Goal: Browse casually

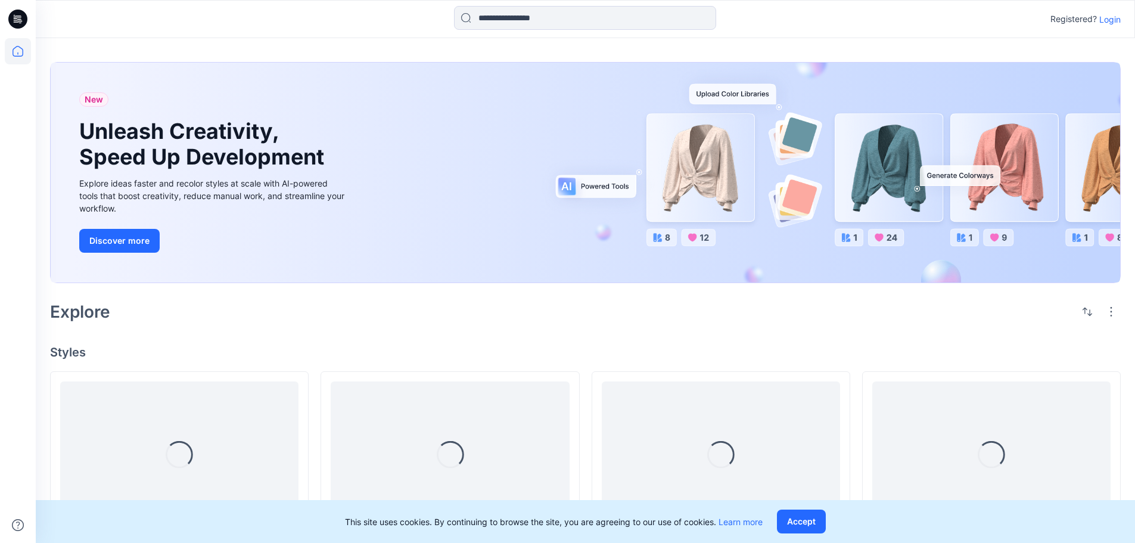
click at [1112, 23] on p "Login" at bounding box center [1110, 19] width 21 height 13
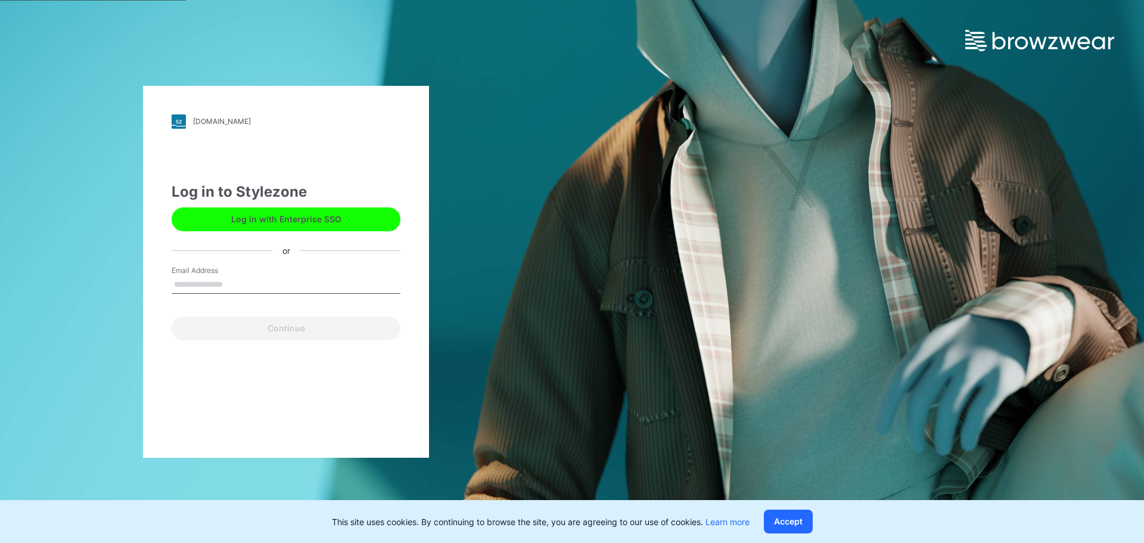
click at [230, 293] on input "Email Address" at bounding box center [286, 285] width 229 height 18
type input "**********"
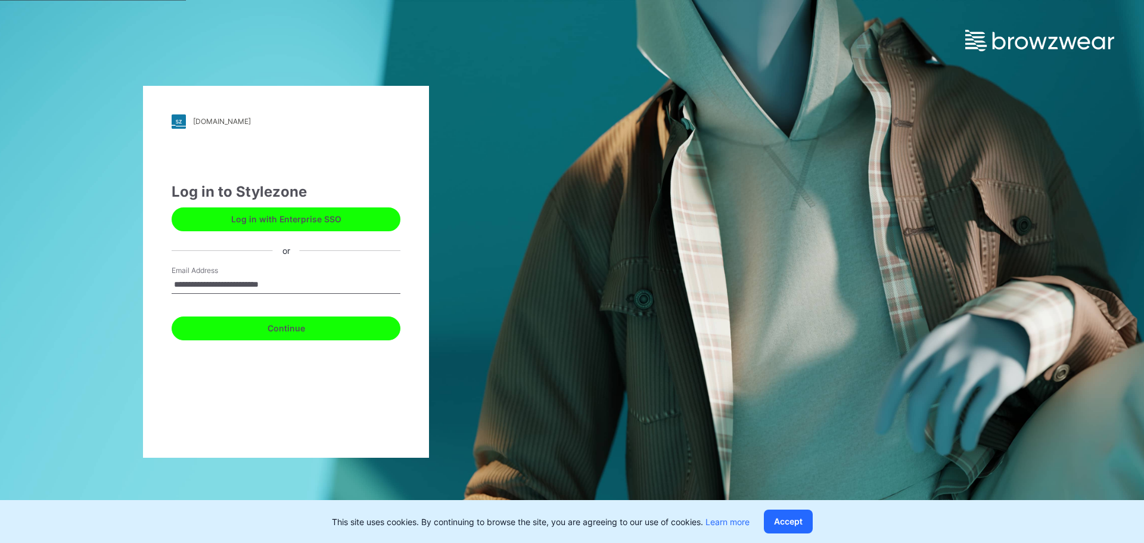
click at [281, 327] on button "Continue" at bounding box center [286, 328] width 229 height 24
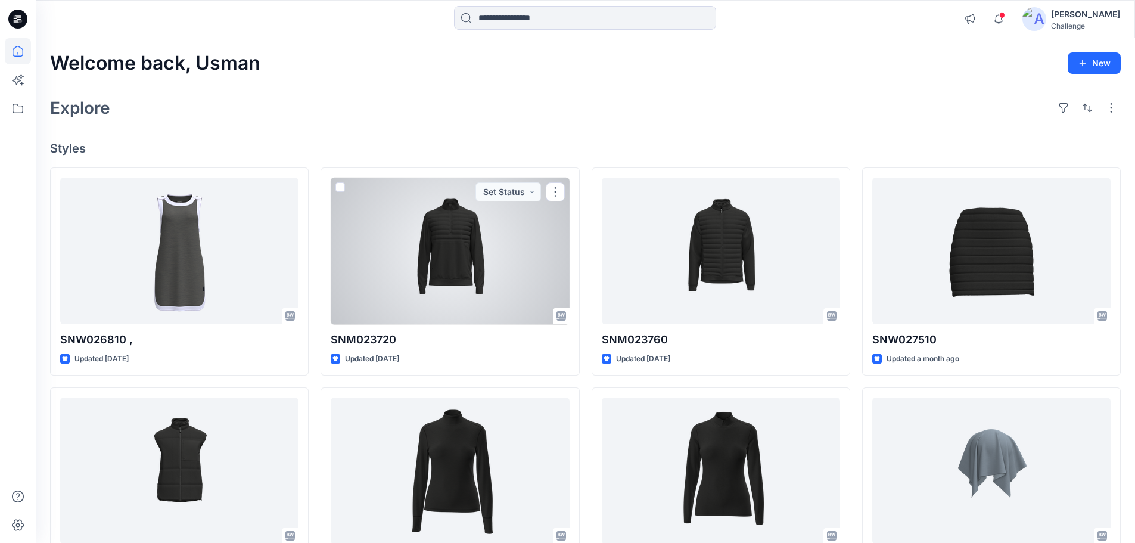
click at [388, 257] on div at bounding box center [450, 251] width 238 height 147
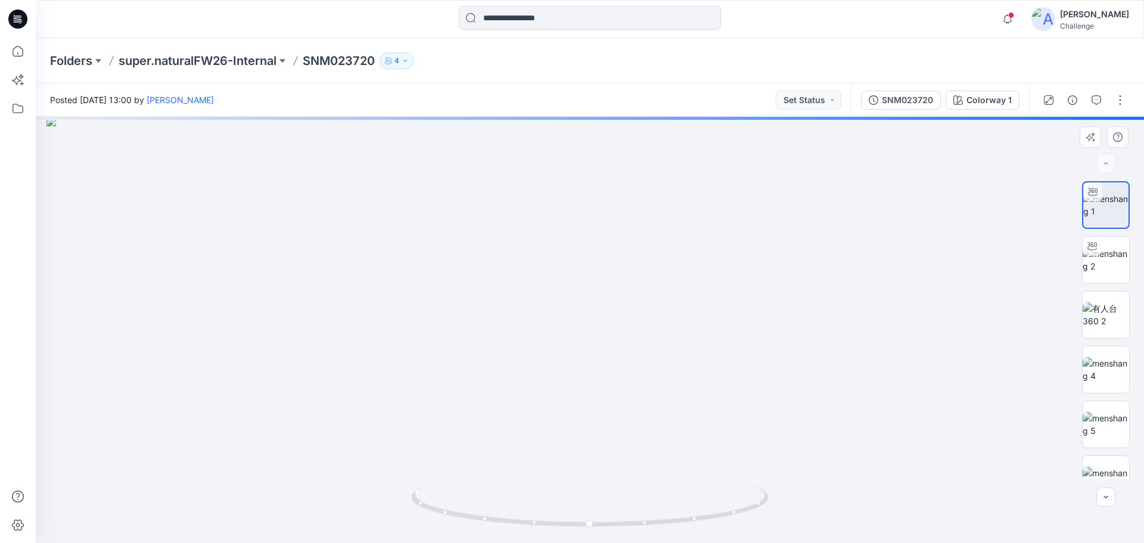
drag, startPoint x: 603, startPoint y: 158, endPoint x: 625, endPoint y: 449, distance: 291.7
click at [623, 523] on div at bounding box center [590, 330] width 1109 height 426
drag, startPoint x: 612, startPoint y: 370, endPoint x: 613, endPoint y: 324, distance: 45.9
click at [613, 324] on img at bounding box center [591, 301] width 1162 height 484
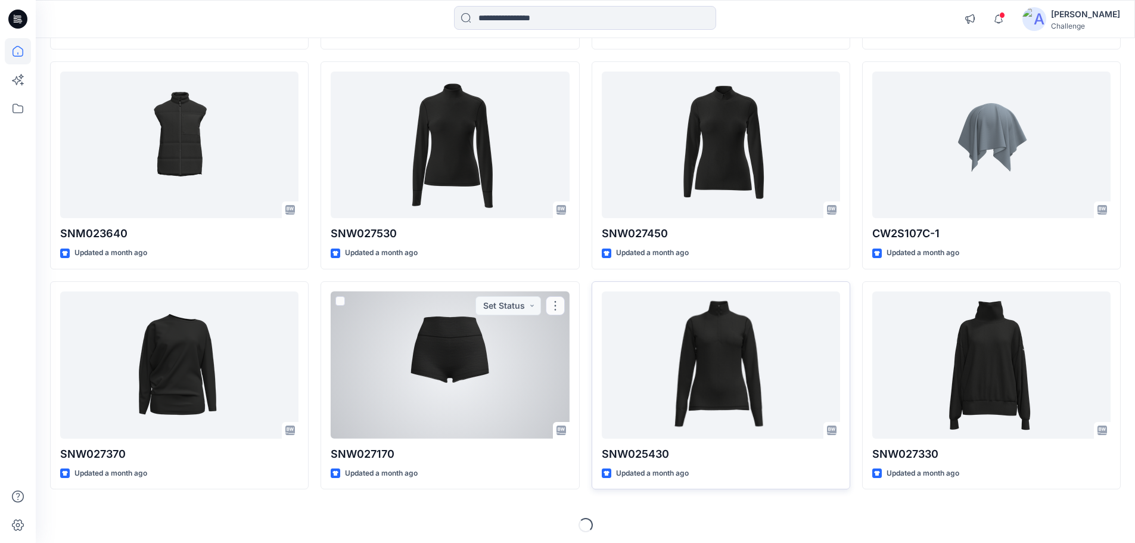
scroll to position [330, 0]
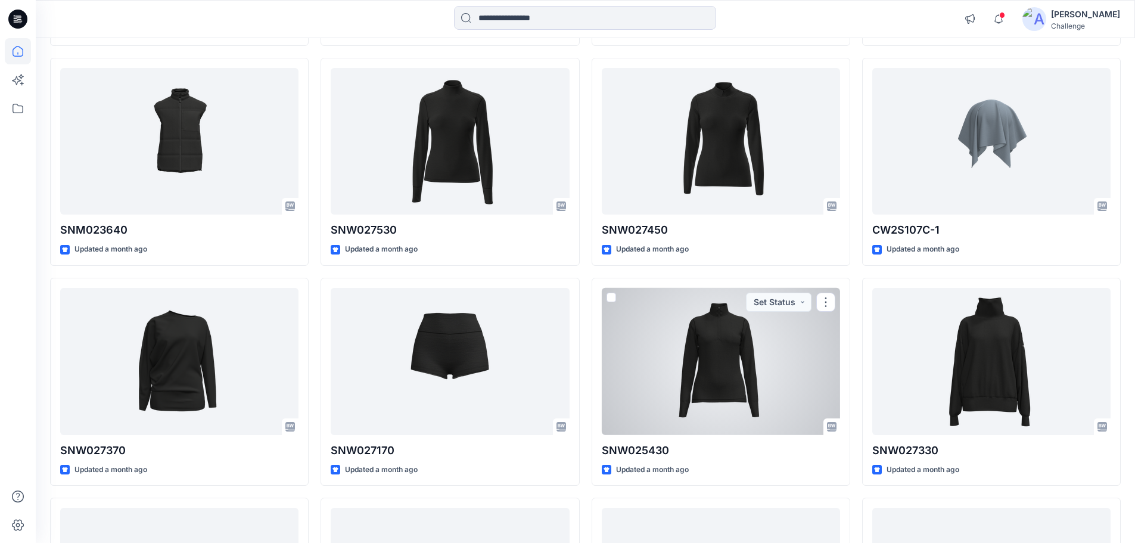
drag, startPoint x: 745, startPoint y: 399, endPoint x: 717, endPoint y: 363, distance: 45.9
click at [745, 399] on div at bounding box center [721, 361] width 238 height 147
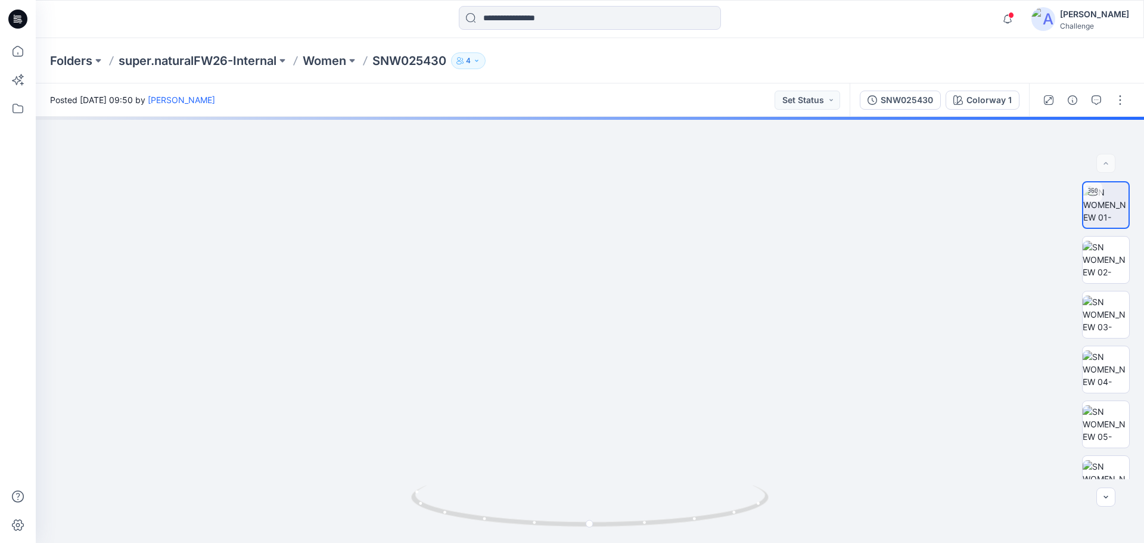
drag, startPoint x: 576, startPoint y: 163, endPoint x: 586, endPoint y: 571, distance: 407.8
click at [586, 542] on html "Notifications Your style SNM023720 is ready Thursday, July 17, 2025 13:03 Your …" at bounding box center [572, 271] width 1144 height 543
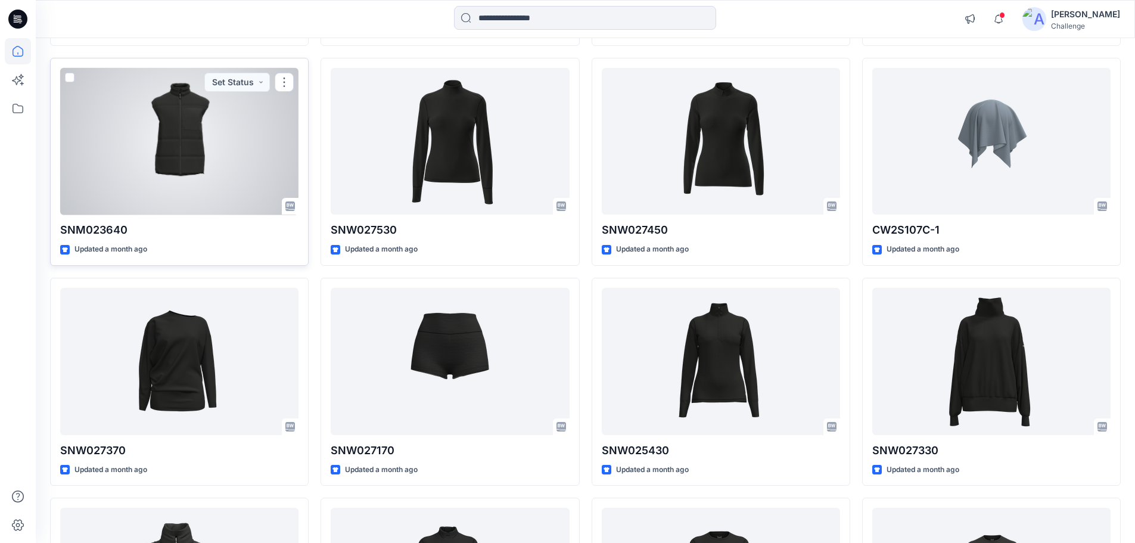
scroll to position [687, 0]
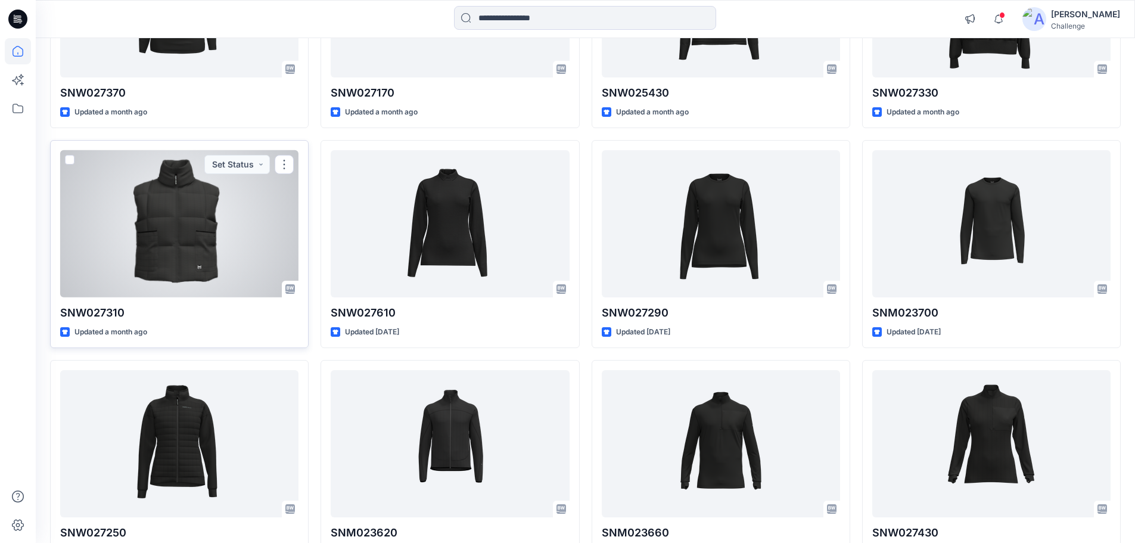
click at [169, 238] on div at bounding box center [179, 223] width 238 height 147
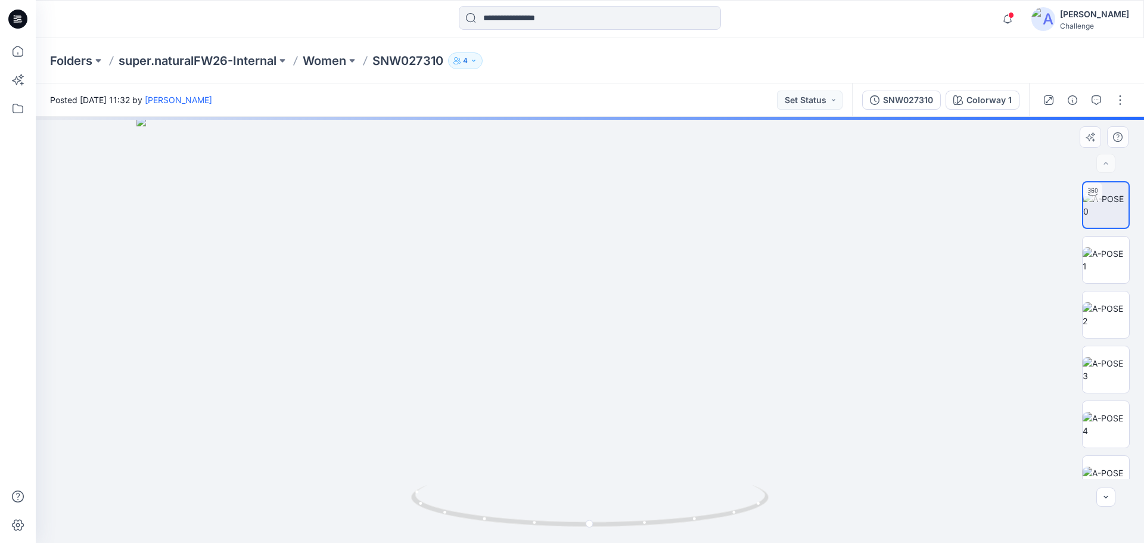
drag, startPoint x: 568, startPoint y: 209, endPoint x: 570, endPoint y: 398, distance: 188.3
click at [562, 541] on div at bounding box center [590, 330] width 1109 height 426
drag, startPoint x: 570, startPoint y: 370, endPoint x: 578, endPoint y: 278, distance: 92.1
click at [578, 278] on img at bounding box center [590, 302] width 787 height 482
drag, startPoint x: 580, startPoint y: 271, endPoint x: 588, endPoint y: 527, distance: 255.8
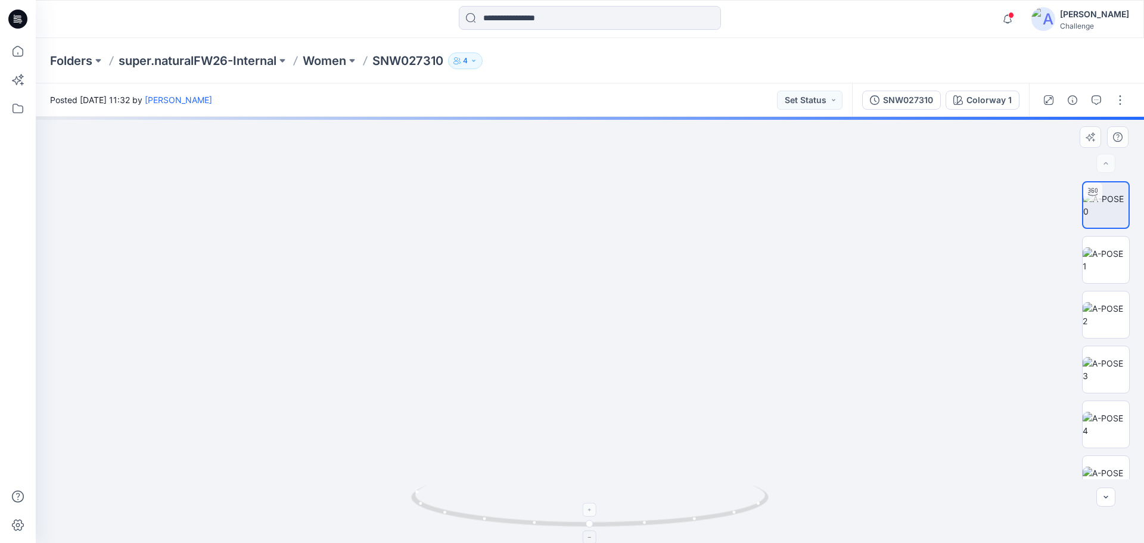
click at [588, 527] on div at bounding box center [590, 330] width 1109 height 426
drag, startPoint x: 591, startPoint y: 427, endPoint x: 606, endPoint y: 308, distance: 120.1
click at [604, 303] on img at bounding box center [590, 265] width 922 height 556
drag, startPoint x: 610, startPoint y: 380, endPoint x: 613, endPoint y: 232, distance: 147.2
click at [613, 232] on img at bounding box center [590, 189] width 922 height 708
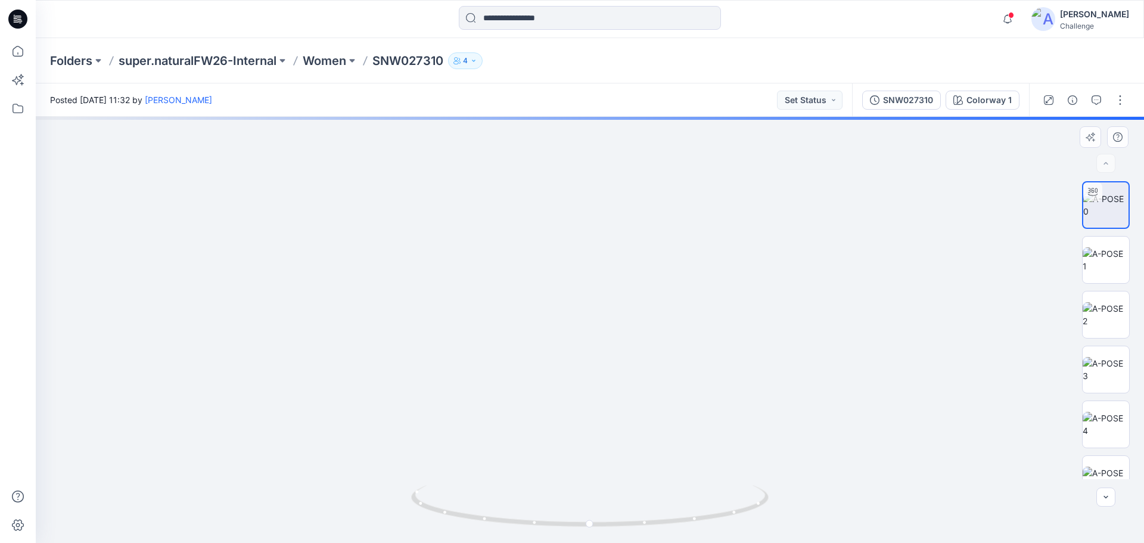
drag, startPoint x: 573, startPoint y: 350, endPoint x: 576, endPoint y: 463, distance: 113.3
click at [574, 482] on img at bounding box center [590, 207] width 922 height 672
drag, startPoint x: 597, startPoint y: 298, endPoint x: 605, endPoint y: 408, distance: 109.9
click at [605, 408] on img at bounding box center [590, 330] width 922 height 426
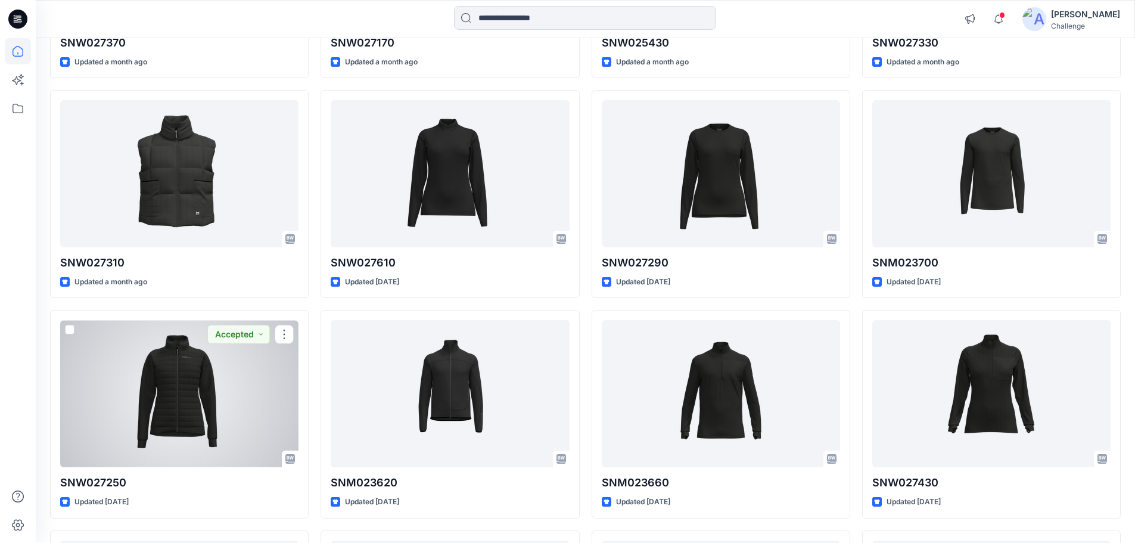
scroll to position [806, 0]
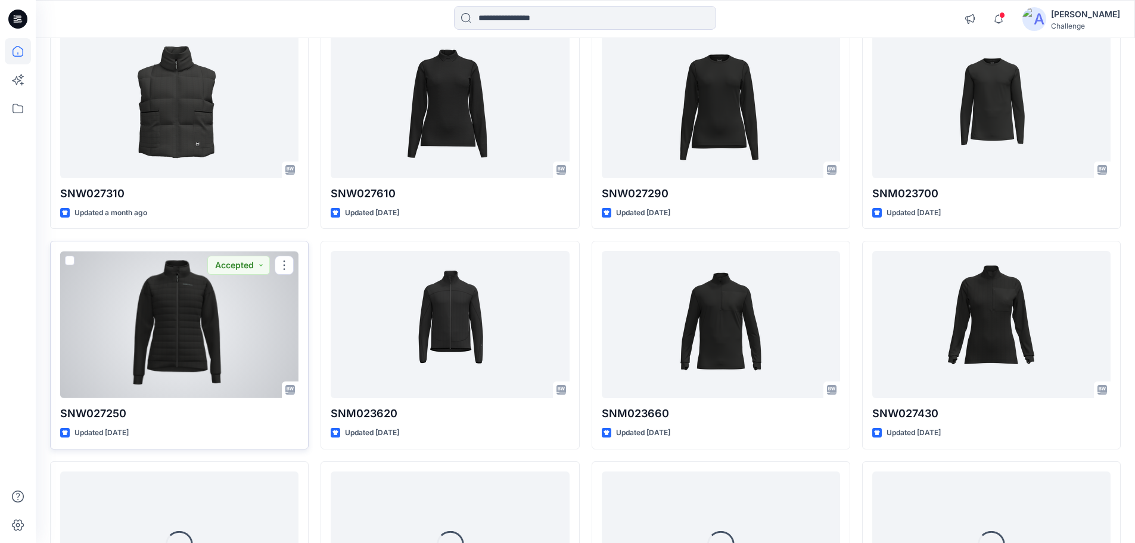
click at [162, 374] on div at bounding box center [179, 324] width 238 height 147
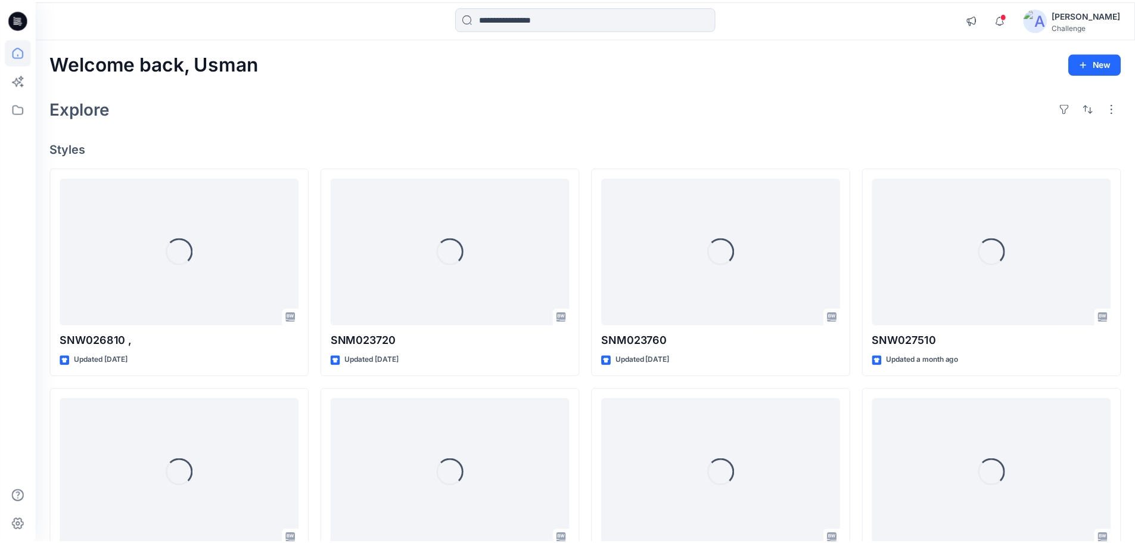
scroll to position [806, 0]
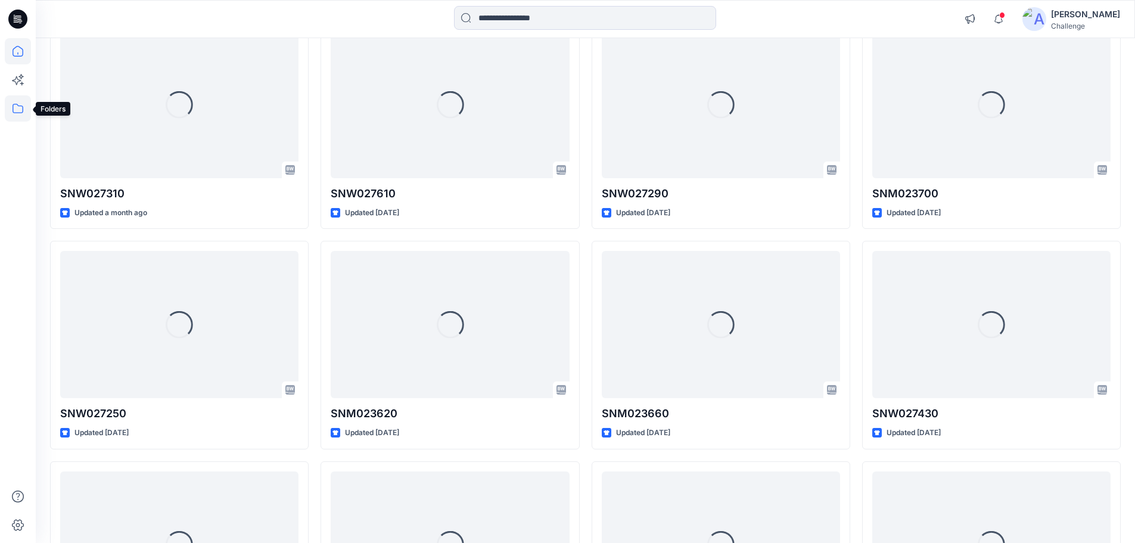
click at [20, 108] on icon at bounding box center [18, 108] width 26 height 26
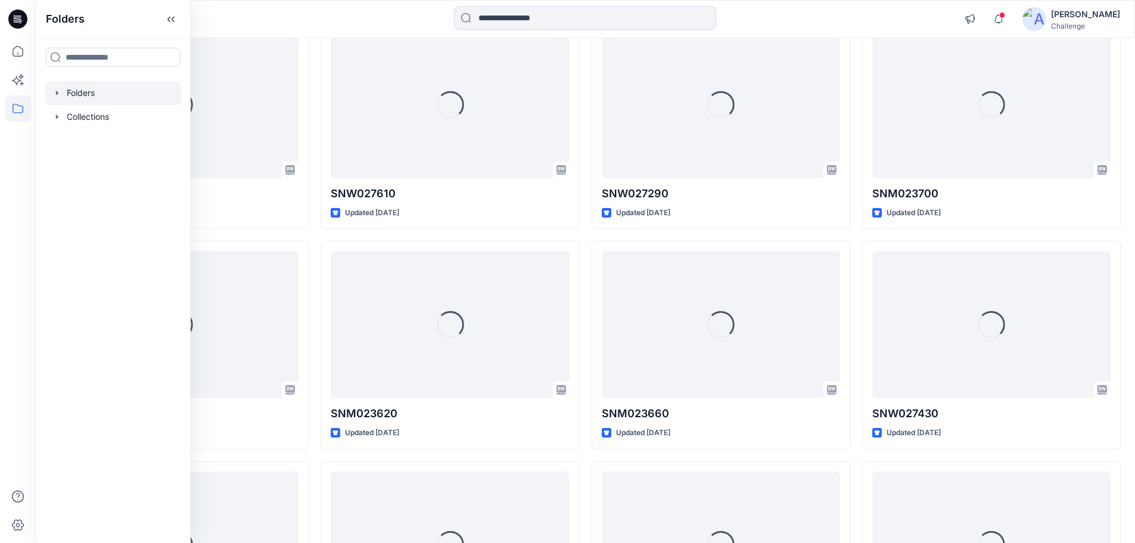
click at [55, 92] on icon "button" at bounding box center [57, 93] width 10 height 10
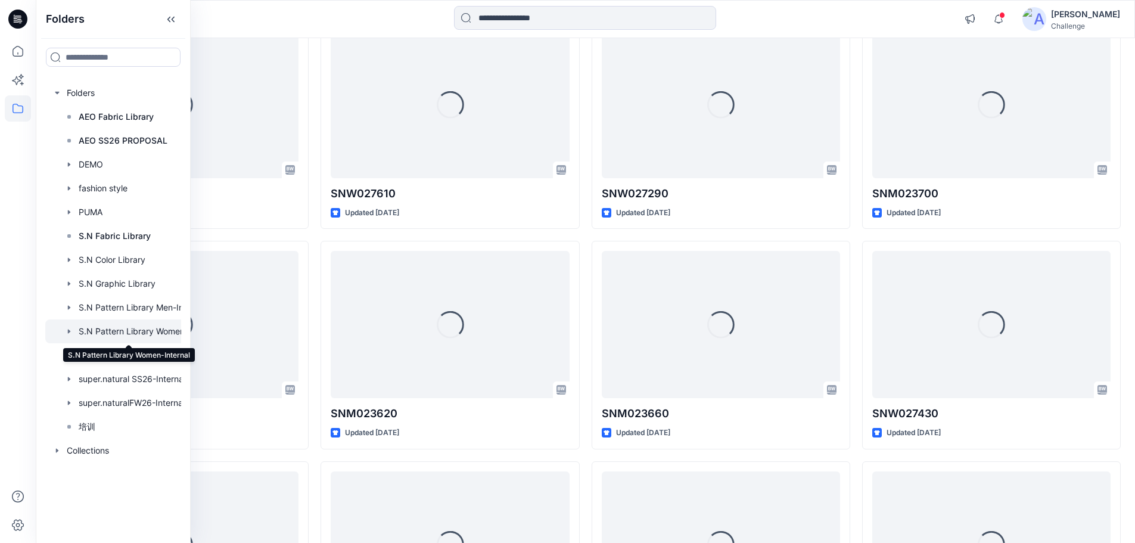
click at [141, 333] on div at bounding box center [128, 331] width 167 height 24
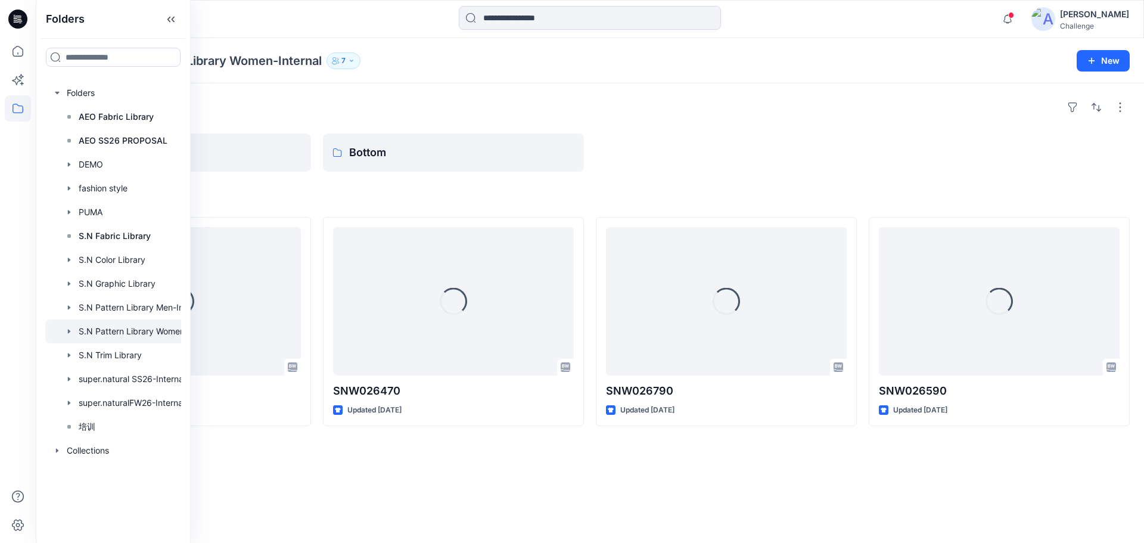
click at [662, 193] on h4 "Styles" at bounding box center [590, 198] width 1080 height 14
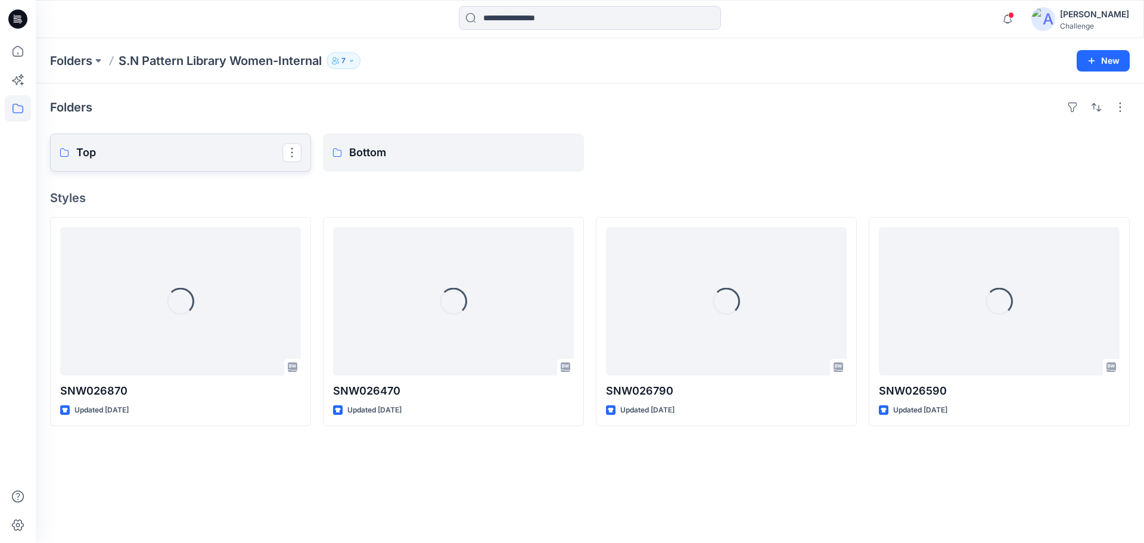
click at [199, 159] on p "Top" at bounding box center [179, 152] width 206 height 17
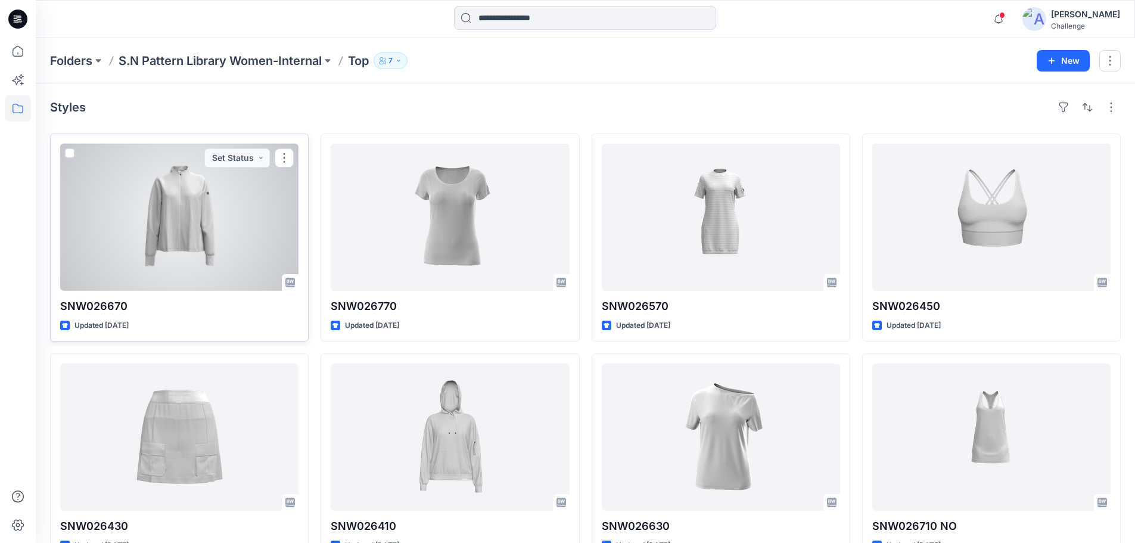
click at [212, 214] on div at bounding box center [179, 217] width 238 height 147
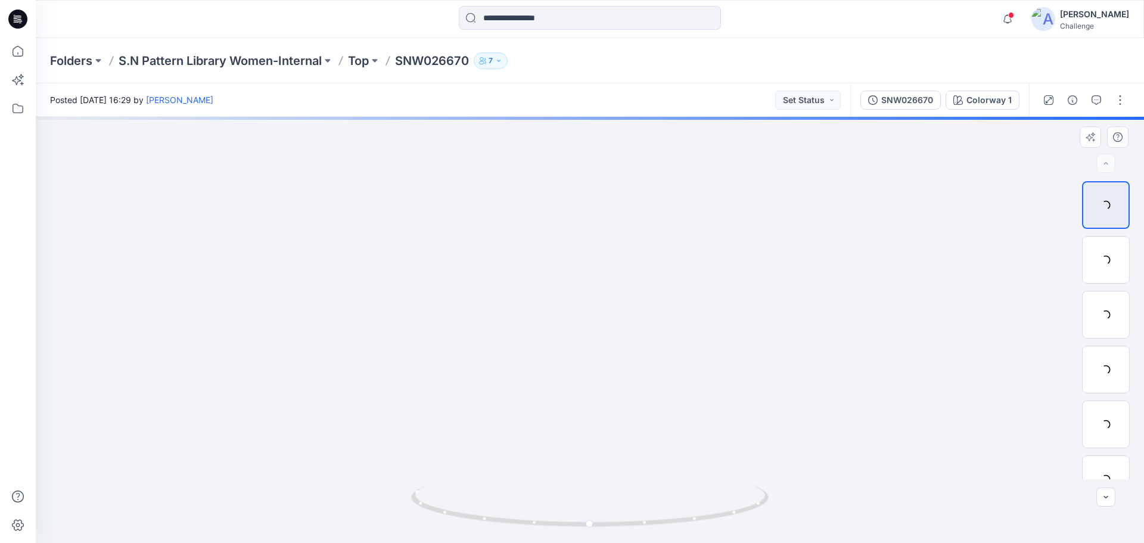
drag, startPoint x: 582, startPoint y: 175, endPoint x: 571, endPoint y: 474, distance: 300.0
click at [571, 474] on img at bounding box center [589, 314] width 1087 height 457
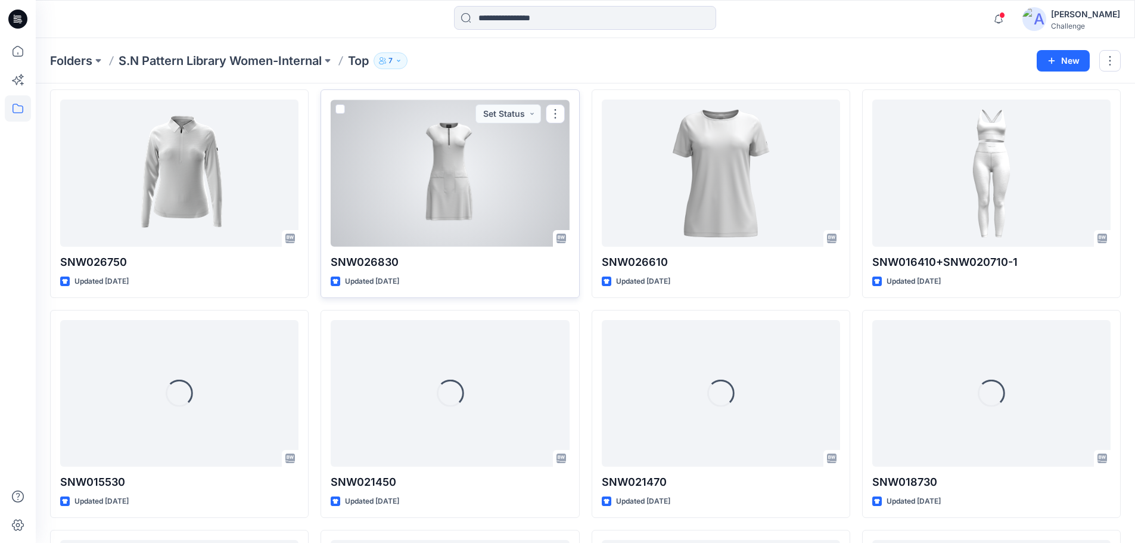
scroll to position [415, 0]
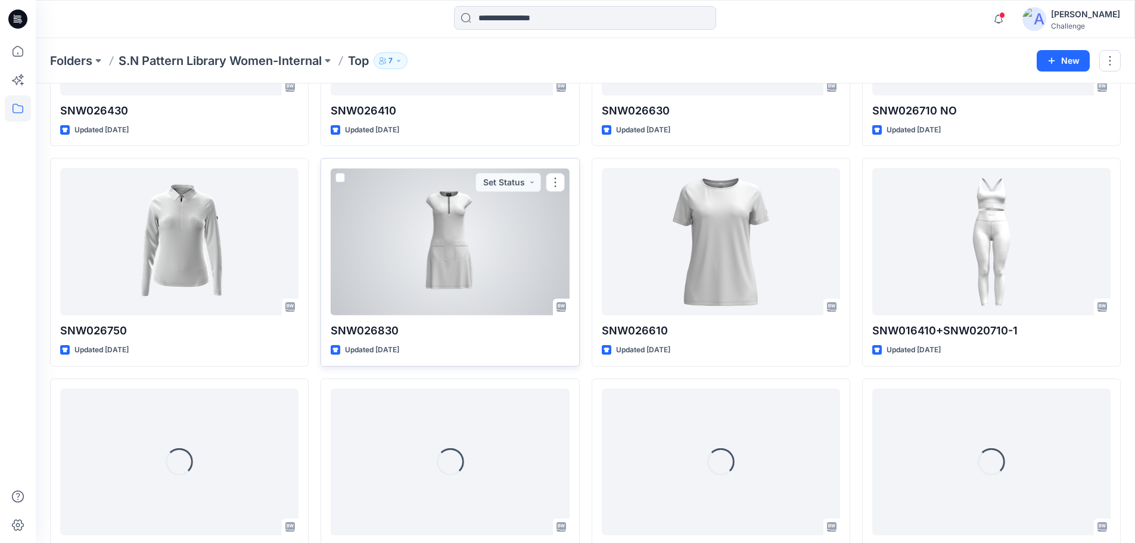
click at [462, 223] on div at bounding box center [450, 241] width 238 height 147
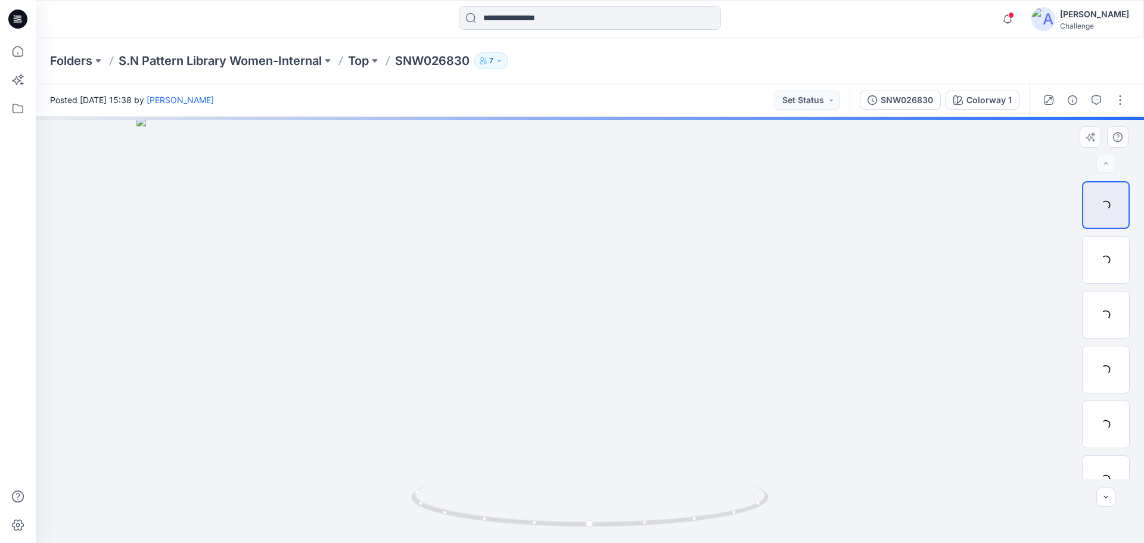
drag, startPoint x: 596, startPoint y: 181, endPoint x: 563, endPoint y: 431, distance: 253.0
click at [564, 437] on img at bounding box center [589, 330] width 907 height 426
drag, startPoint x: 574, startPoint y: 323, endPoint x: 573, endPoint y: 263, distance: 59.6
click at [573, 263] on img at bounding box center [590, 295] width 1147 height 495
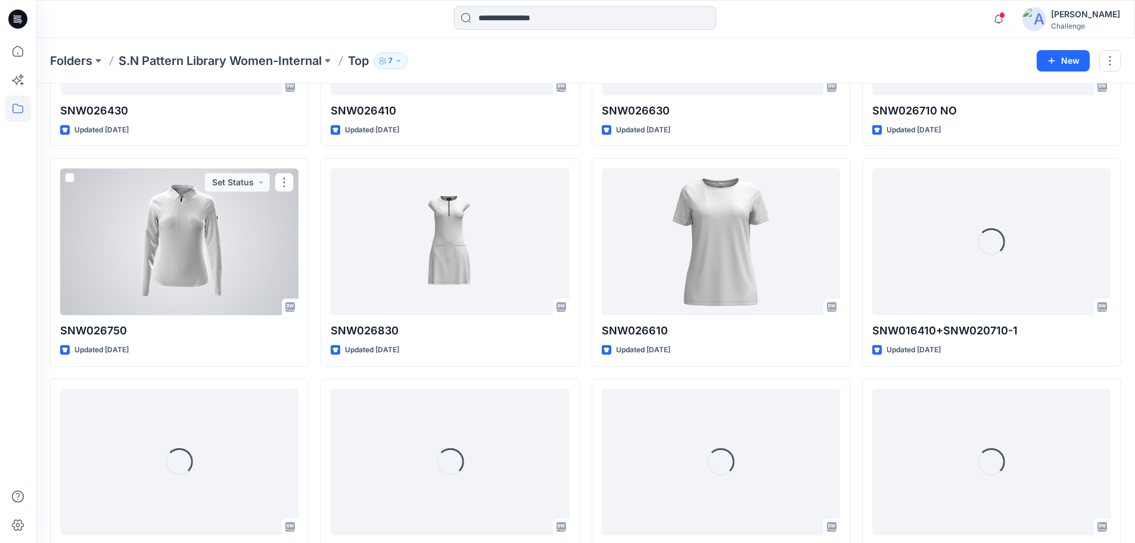
drag, startPoint x: 153, startPoint y: 226, endPoint x: 155, endPoint y: 215, distance: 12.2
click at [153, 226] on div at bounding box center [179, 241] width 238 height 147
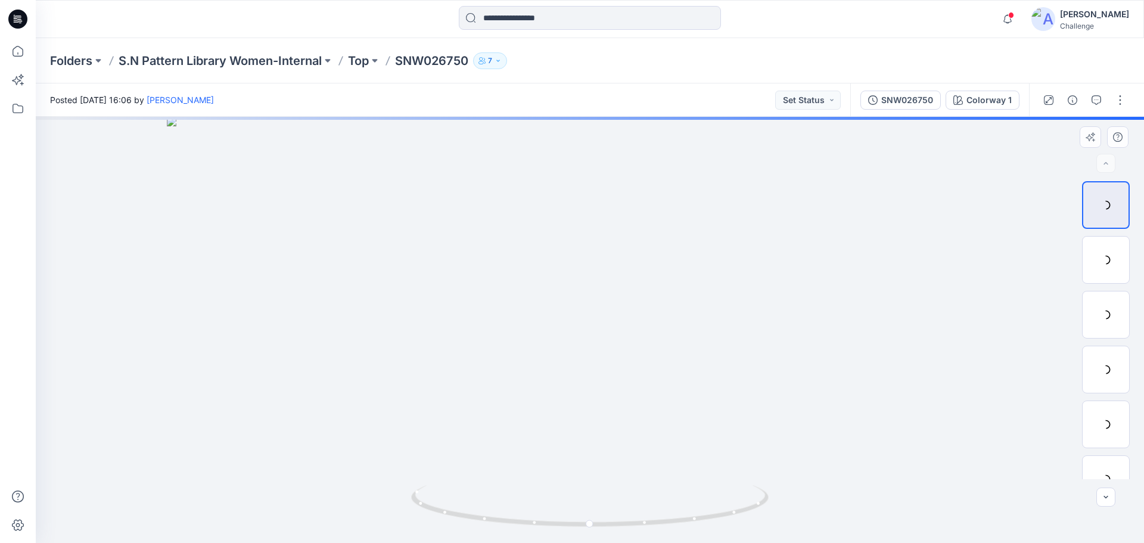
drag, startPoint x: 571, startPoint y: 175, endPoint x: 579, endPoint y: 463, distance: 288.6
click at [579, 463] on img at bounding box center [590, 330] width 847 height 426
drag, startPoint x: 547, startPoint y: 427, endPoint x: 545, endPoint y: 327, distance: 99.6
click at [545, 327] on img at bounding box center [588, 280] width 1162 height 526
drag, startPoint x: 570, startPoint y: 408, endPoint x: 578, endPoint y: 270, distance: 137.9
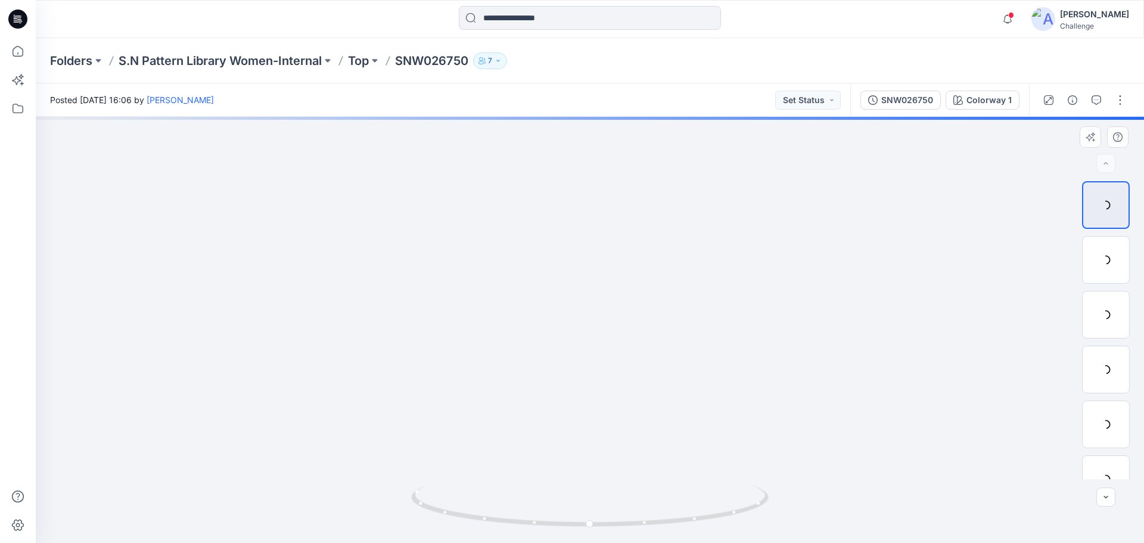
click at [578, 270] on img at bounding box center [590, 215] width 1042 height 656
drag, startPoint x: 586, startPoint y: 239, endPoint x: 598, endPoint y: 162, distance: 77.9
click at [601, 169] on img at bounding box center [590, 184] width 1042 height 718
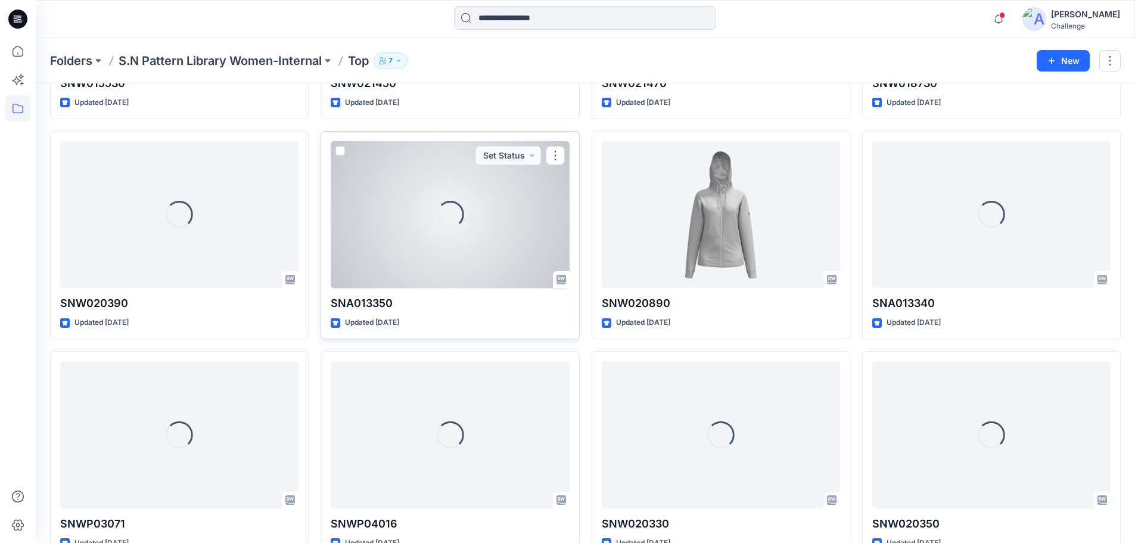
scroll to position [956, 0]
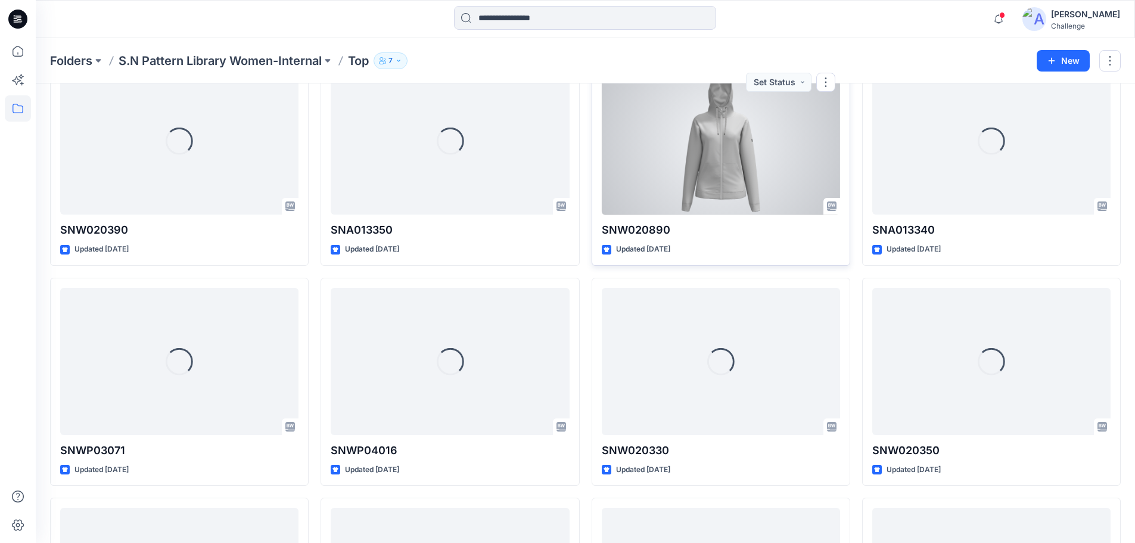
click at [726, 196] on div at bounding box center [721, 141] width 238 height 147
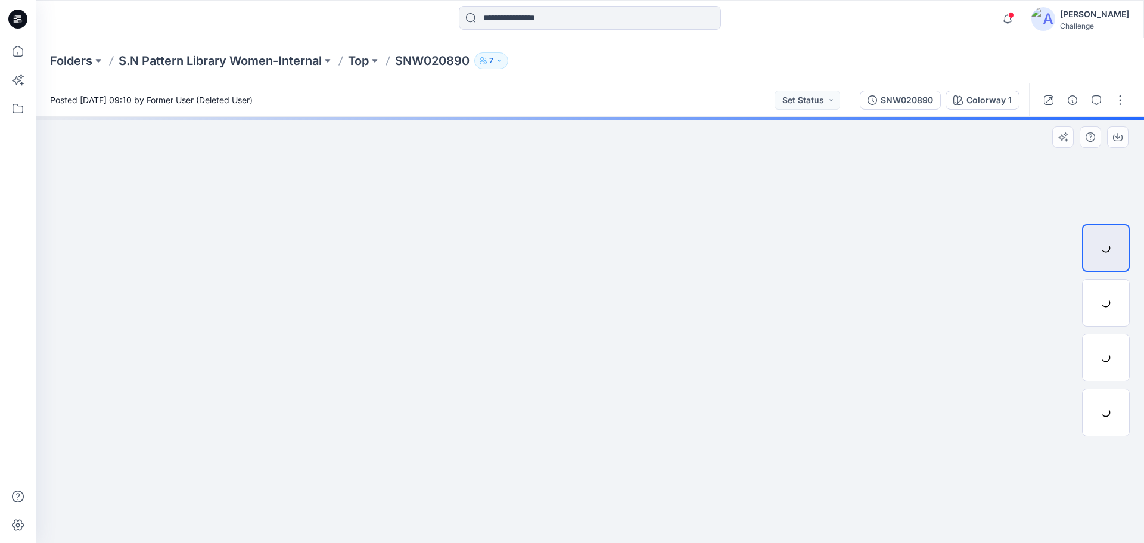
drag, startPoint x: 585, startPoint y: 175, endPoint x: 597, endPoint y: 319, distance: 144.8
click at [597, 318] on img at bounding box center [590, 283] width 894 height 519
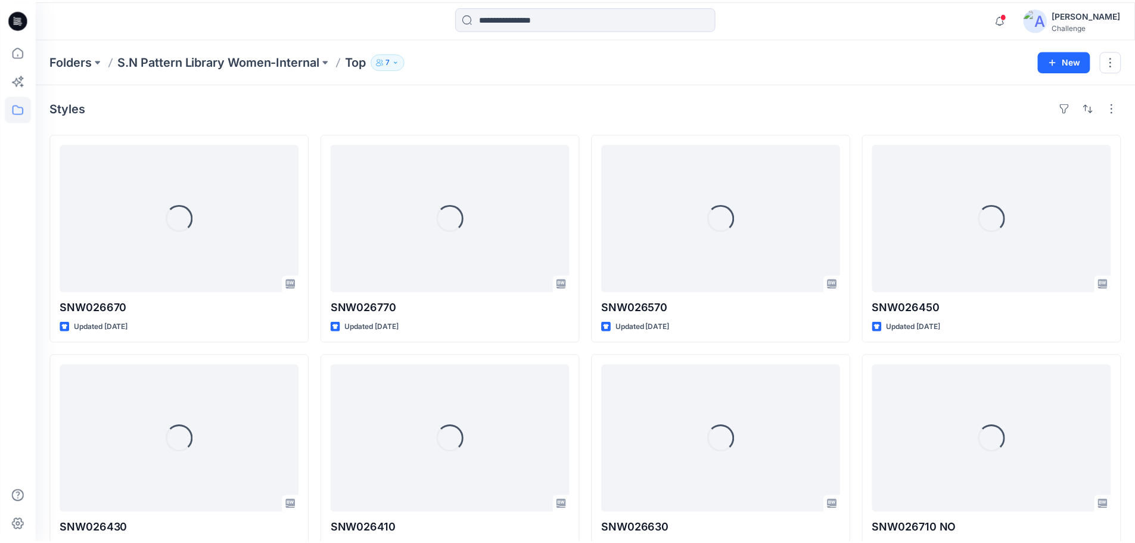
scroll to position [956, 0]
